Goal: Information Seeking & Learning: Compare options

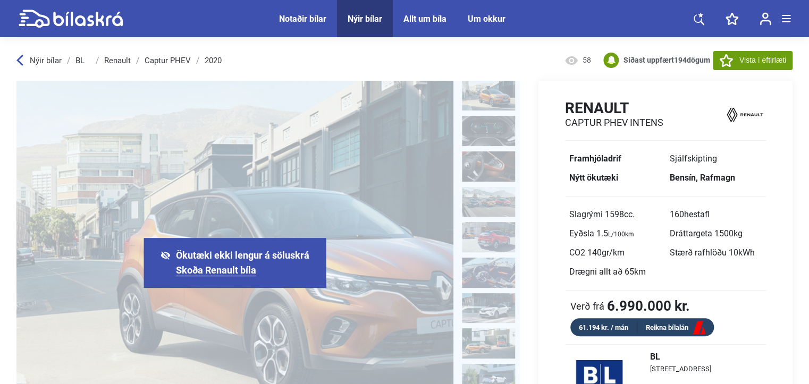
click at [210, 268] on link "Skoða Renault bíla" at bounding box center [216, 271] width 80 height 12
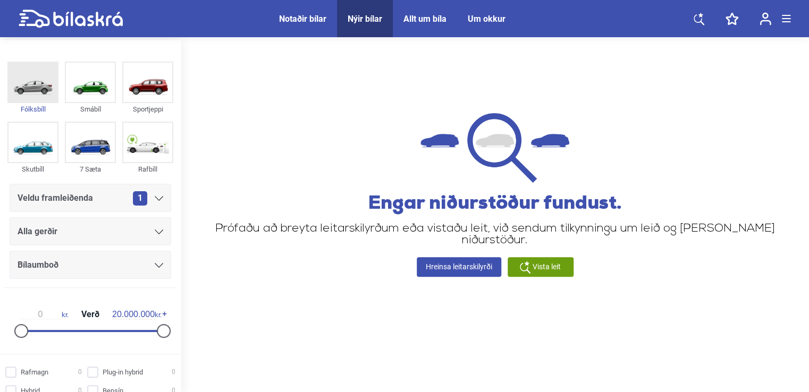
click at [39, 88] on img at bounding box center [33, 82] width 49 height 39
click at [159, 196] on div "Veldu framleiðenda 1" at bounding box center [91, 198] width 162 height 28
click at [147, 195] on div "1" at bounding box center [148, 198] width 30 height 14
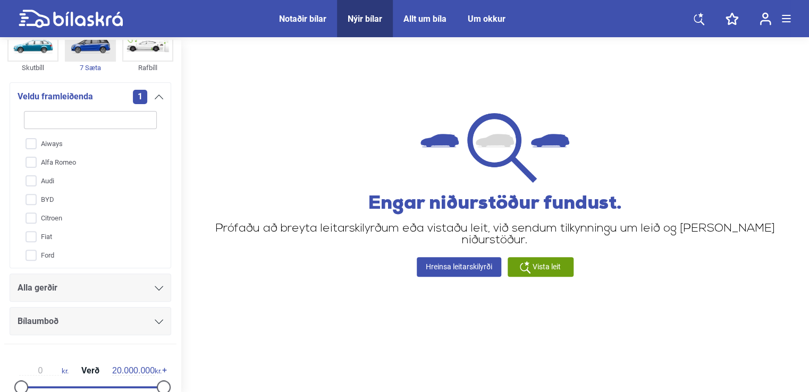
scroll to position [106, 0]
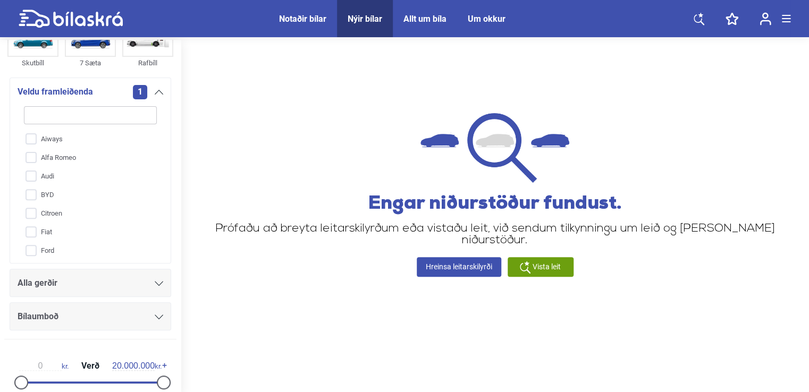
type input "r"
checkbox input "false"
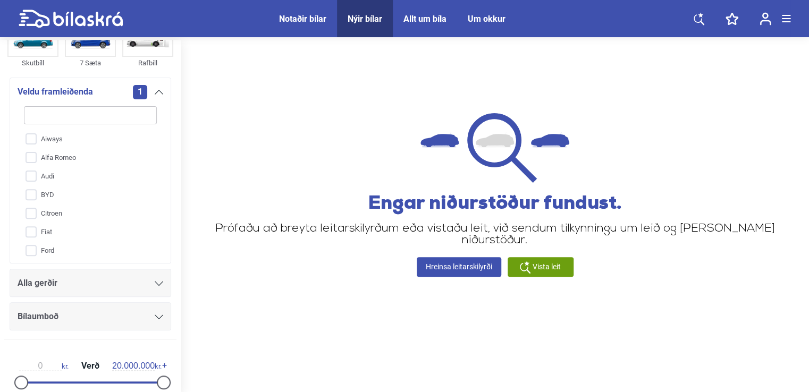
checkbox input "false"
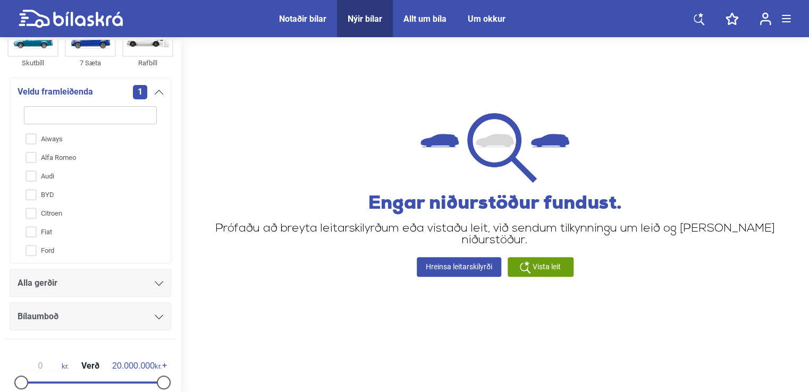
checkbox input "false"
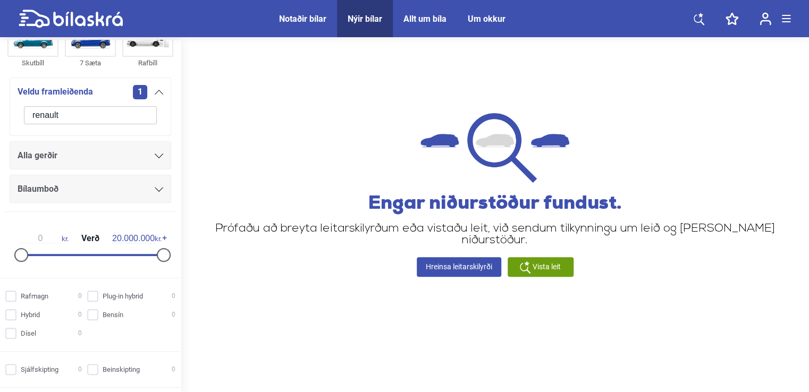
type input "renault"
click at [155, 155] on icon at bounding box center [159, 156] width 9 height 5
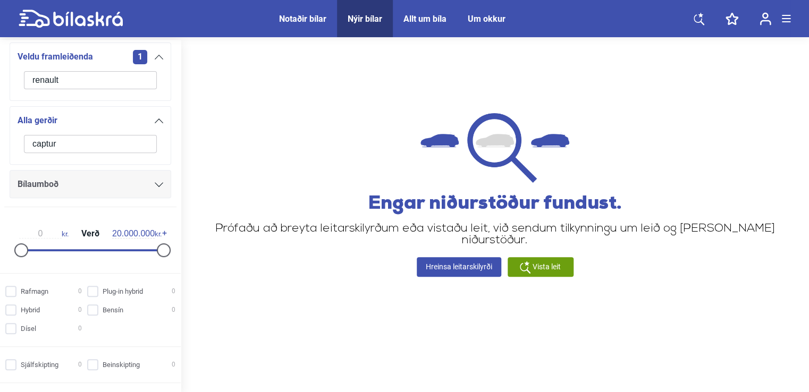
scroll to position [159, 0]
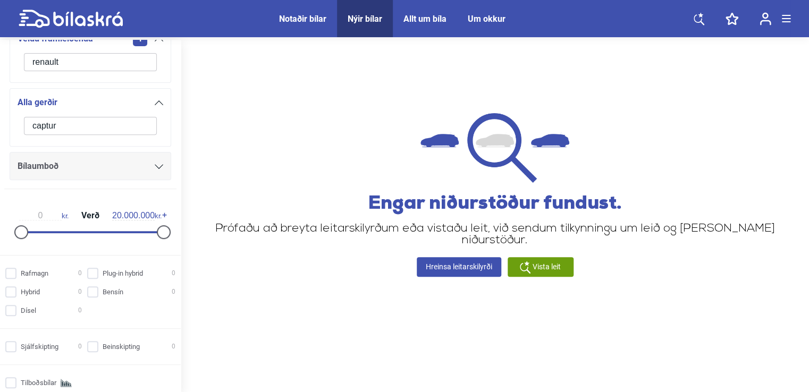
type input "captur"
click at [47, 231] on div at bounding box center [90, 232] width 142 height 2
click at [28, 229] on div "4.000.000 kr. Verð 20.000.000 kr." at bounding box center [91, 222] width 164 height 49
click at [26, 231] on div at bounding box center [90, 232] width 142 height 2
click at [40, 231] on div at bounding box center [90, 232] width 142 height 2
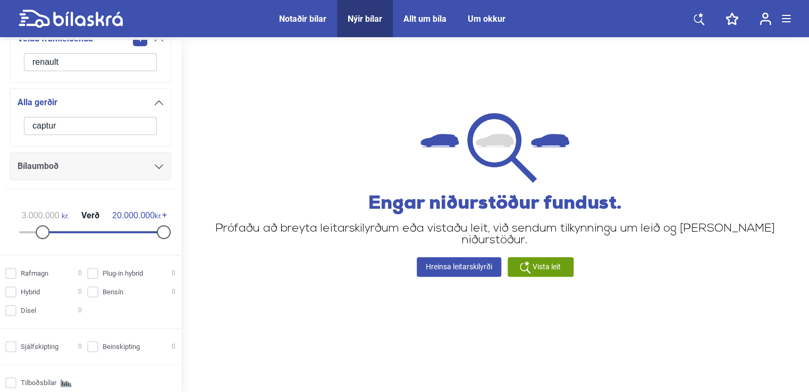
click at [28, 229] on div "3.000.000 kr. Verð 20.000.000 kr." at bounding box center [91, 222] width 164 height 49
click at [27, 229] on div "3.000.000 kr. Verð 20.000.000 kr." at bounding box center [91, 222] width 164 height 49
type input "1.500.000"
drag, startPoint x: 38, startPoint y: 229, endPoint x: 29, endPoint y: 230, distance: 9.1
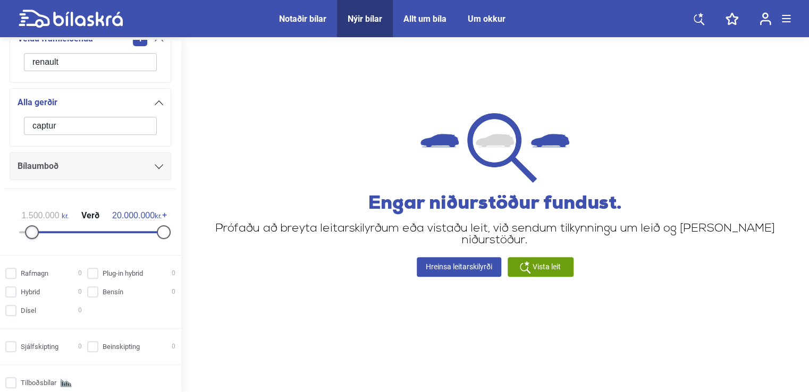
click at [29, 230] on div at bounding box center [32, 232] width 14 height 14
click at [13, 307] on input "Dísel 0" at bounding box center [45, 311] width 77 height 11
checkbox input "true"
click at [11, 348] on input "Sjálfskipting 0" at bounding box center [45, 347] width 77 height 11
checkbox input "true"
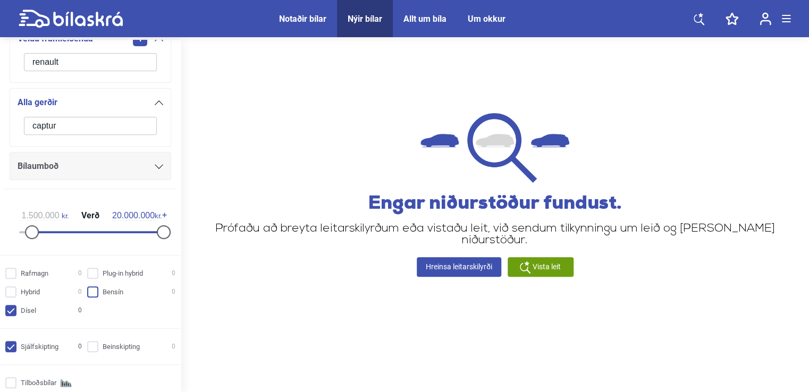
click at [89, 291] on input "Bensín 0" at bounding box center [133, 292] width 88 height 11
checkbox input "true"
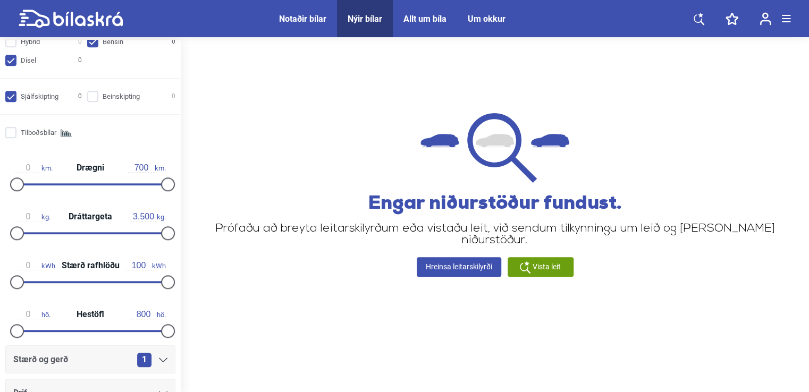
scroll to position [425, 0]
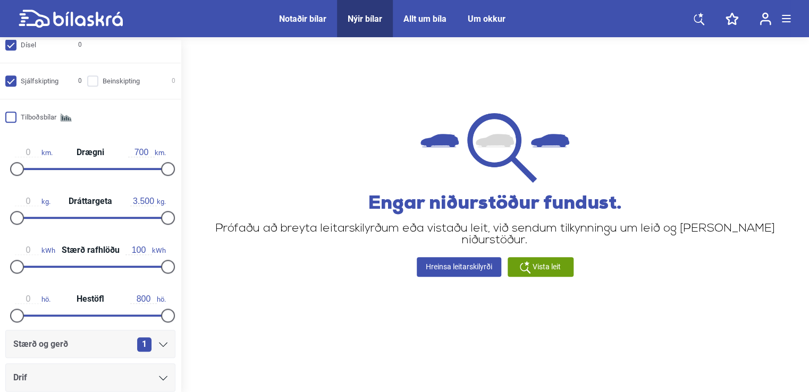
click at [38, 115] on input "Tilboðsbílar" at bounding box center [45, 117] width 77 height 11
click at [35, 114] on input "Tilboðsbílar" at bounding box center [45, 117] width 77 height 11
click at [11, 114] on input "Tilboðsbílar" at bounding box center [45, 117] width 77 height 11
checkbox input "true"
